Goal: Task Accomplishment & Management: Manage account settings

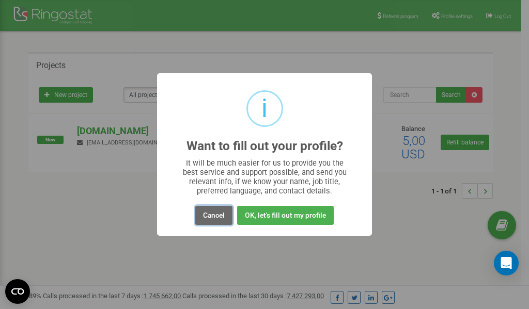
click at [215, 219] on button "Cancel" at bounding box center [213, 215] width 37 height 19
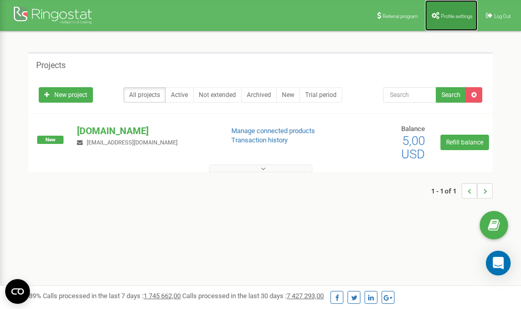
click at [455, 14] on span "Profile settings" at bounding box center [456, 16] width 31 height 6
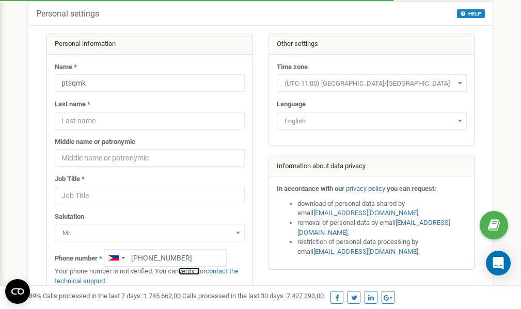
click at [197, 271] on link "verify it" at bounding box center [189, 271] width 21 height 8
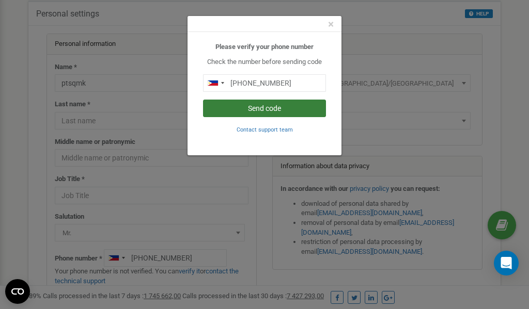
click at [251, 109] on button "Send code" at bounding box center [264, 109] width 123 height 18
